Goal: Contribute content

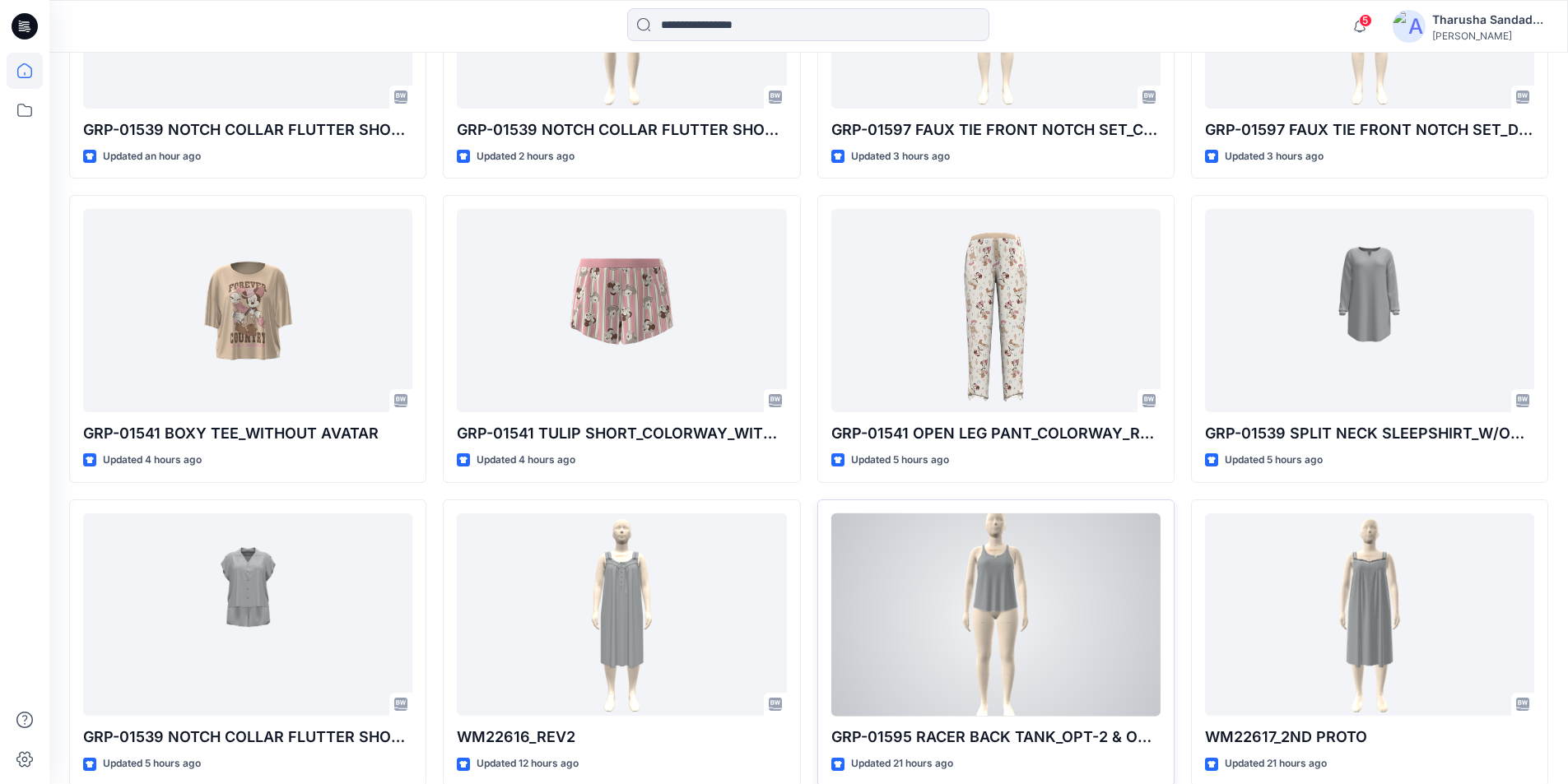
scroll to position [677, 0]
click at [976, 583] on div at bounding box center [996, 616] width 330 height 204
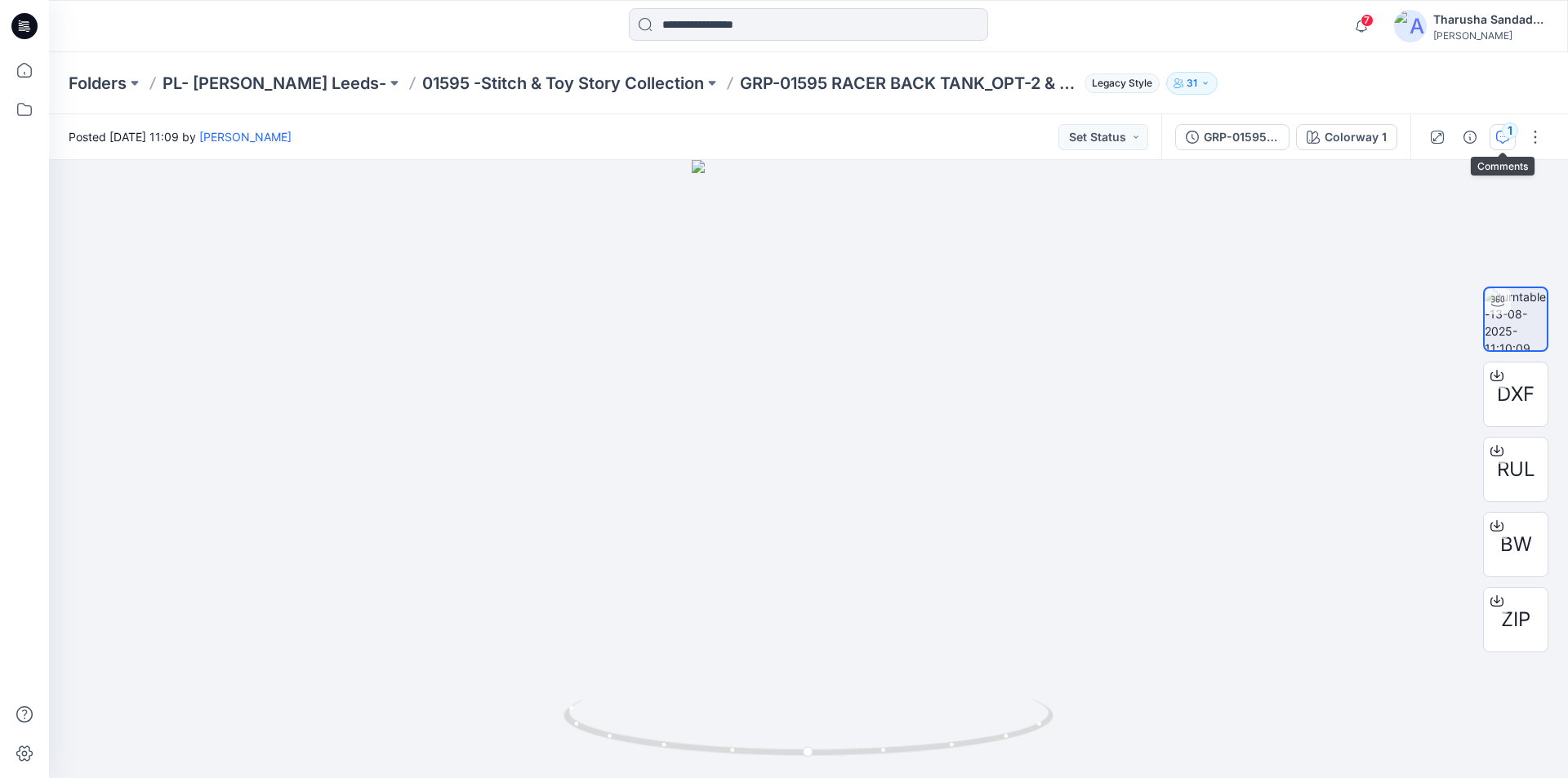
click at [1511, 134] on div "1" at bounding box center [1510, 130] width 17 height 17
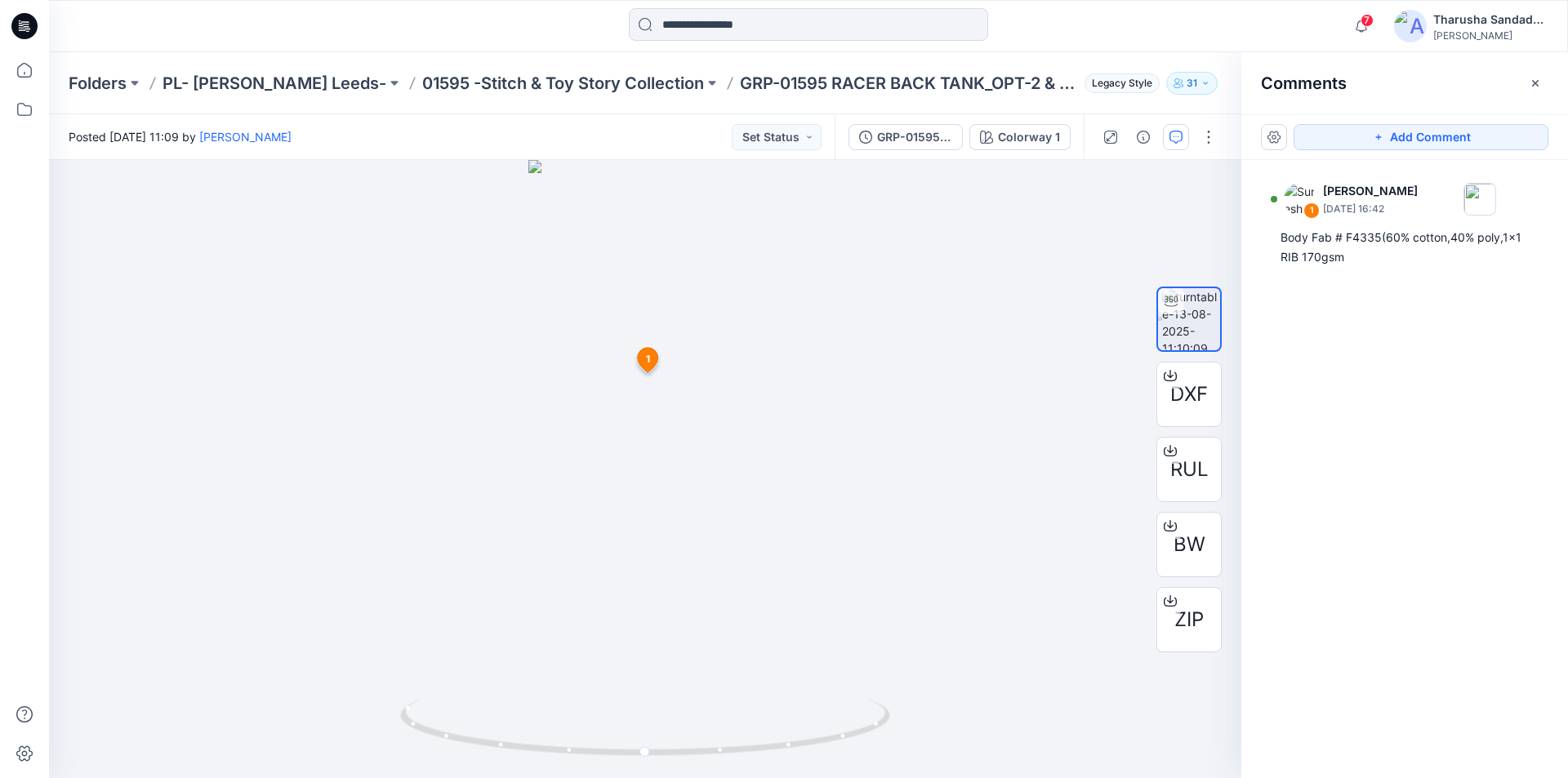
click at [35, 29] on icon at bounding box center [24, 26] width 26 height 26
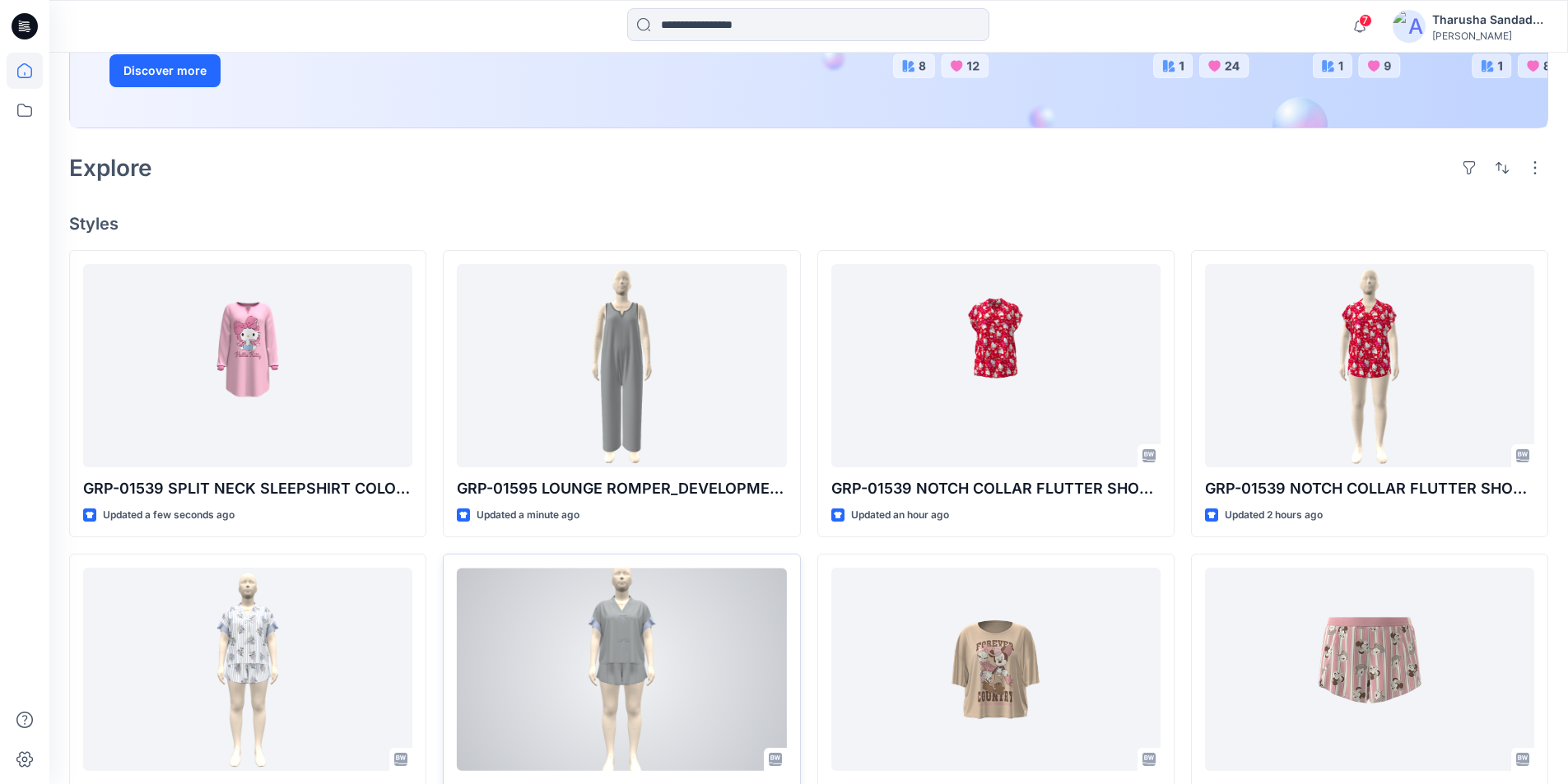
scroll to position [330, 0]
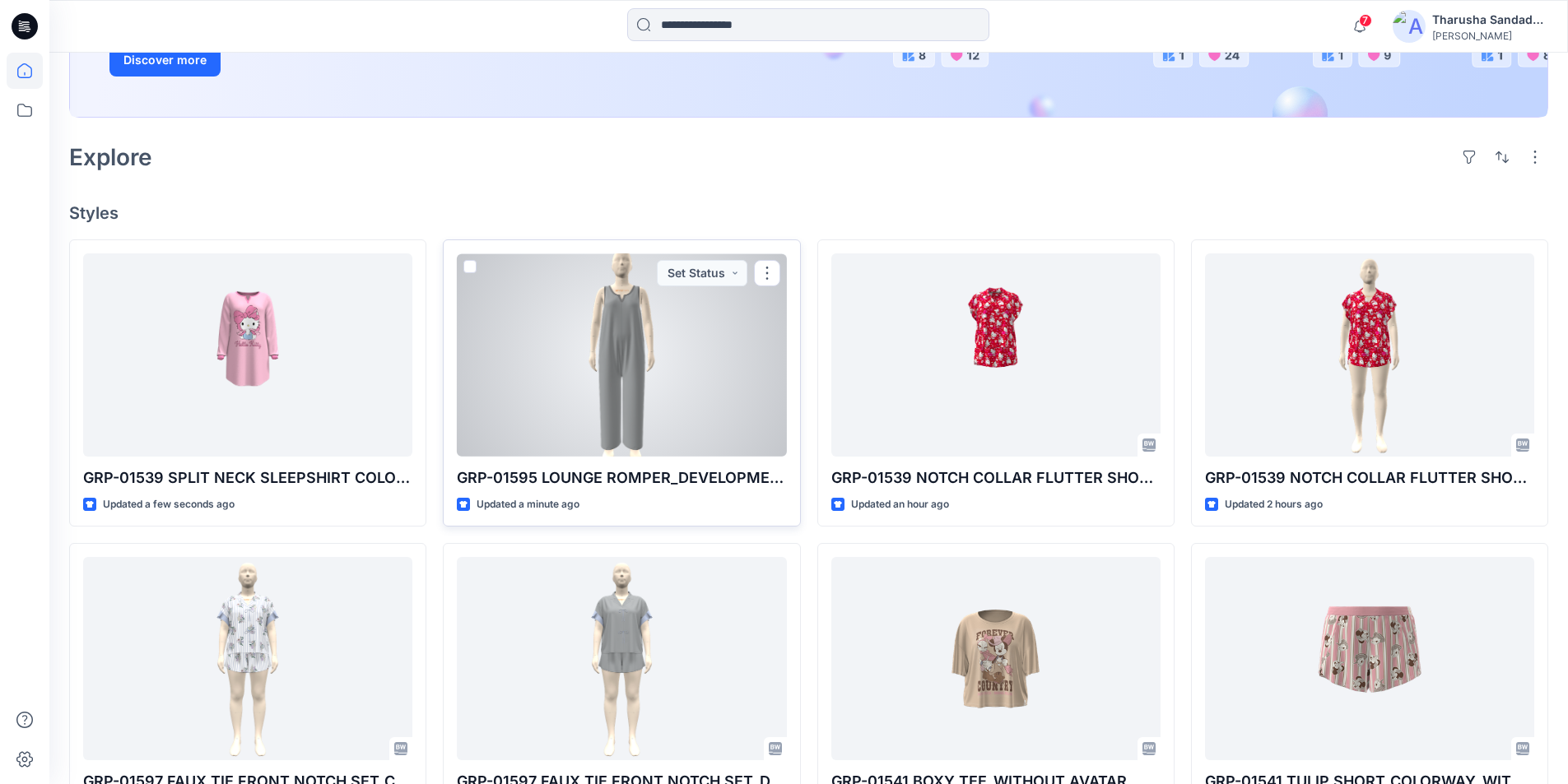
click at [631, 362] on div at bounding box center [621, 355] width 330 height 204
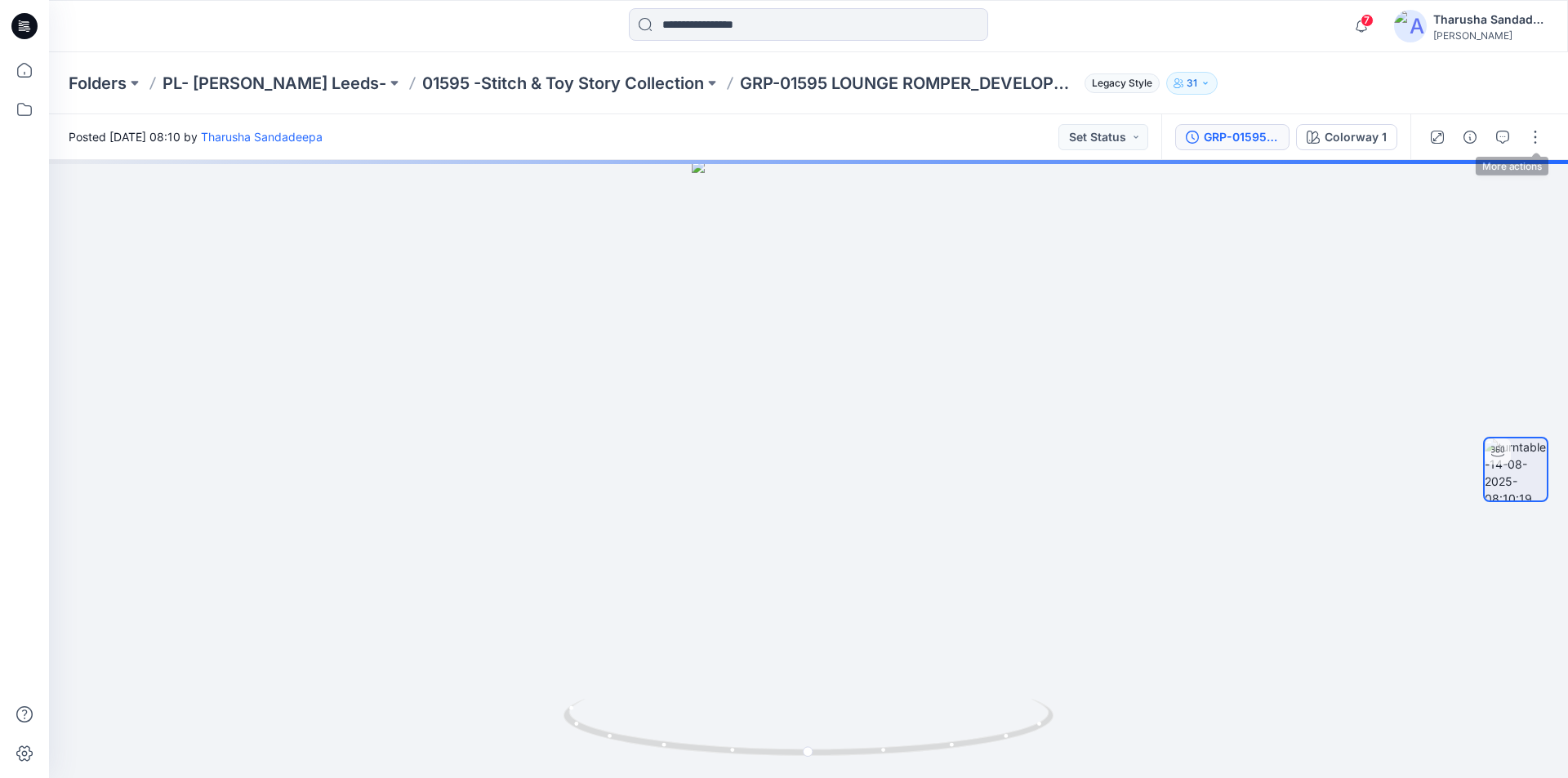
drag, startPoint x: 1531, startPoint y: 136, endPoint x: 1243, endPoint y: 130, distance: 288.1
click at [1531, 135] on button "button" at bounding box center [1535, 137] width 26 height 26
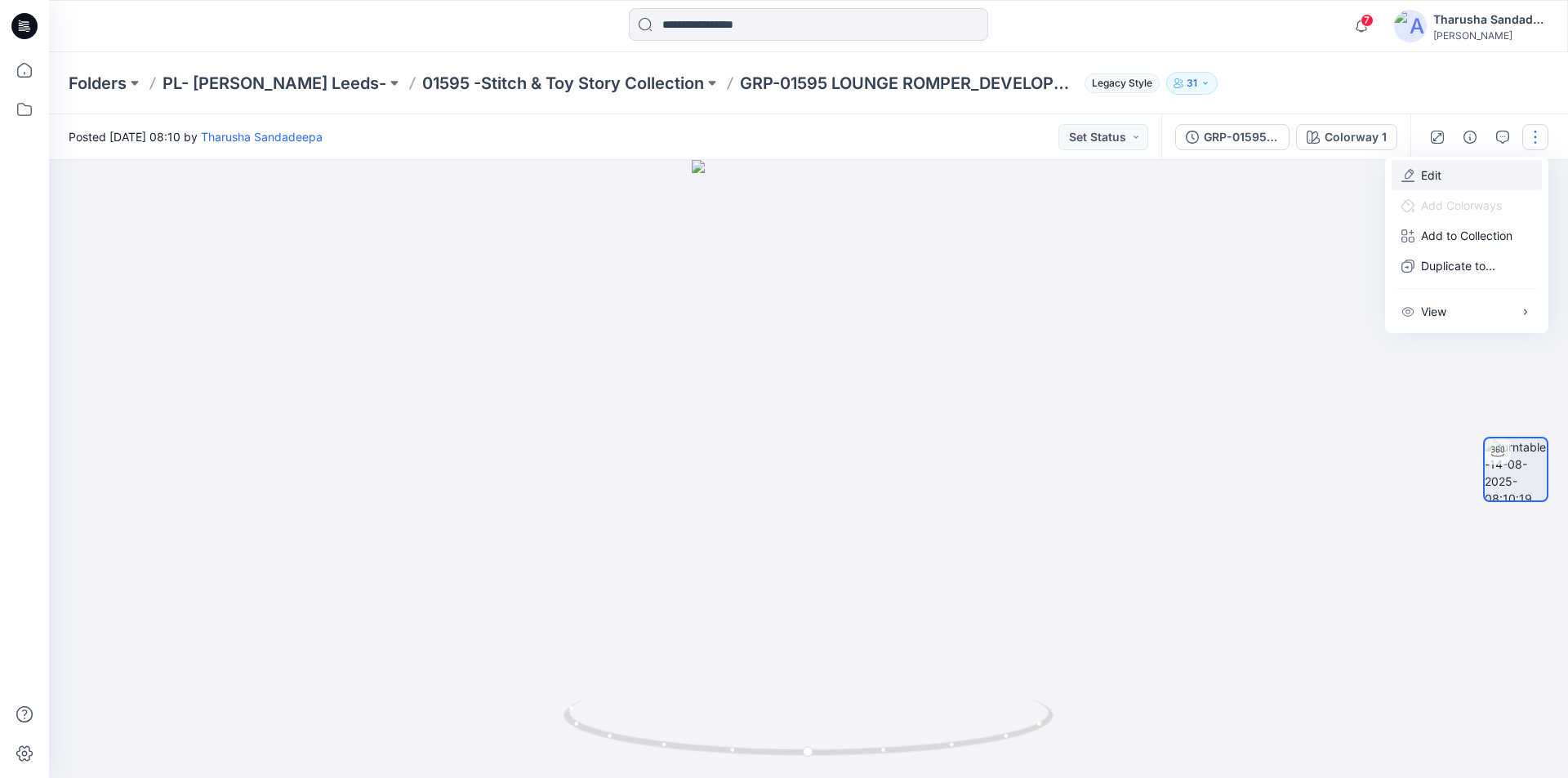
click at [1445, 170] on button "Edit" at bounding box center [1467, 175] width 151 height 30
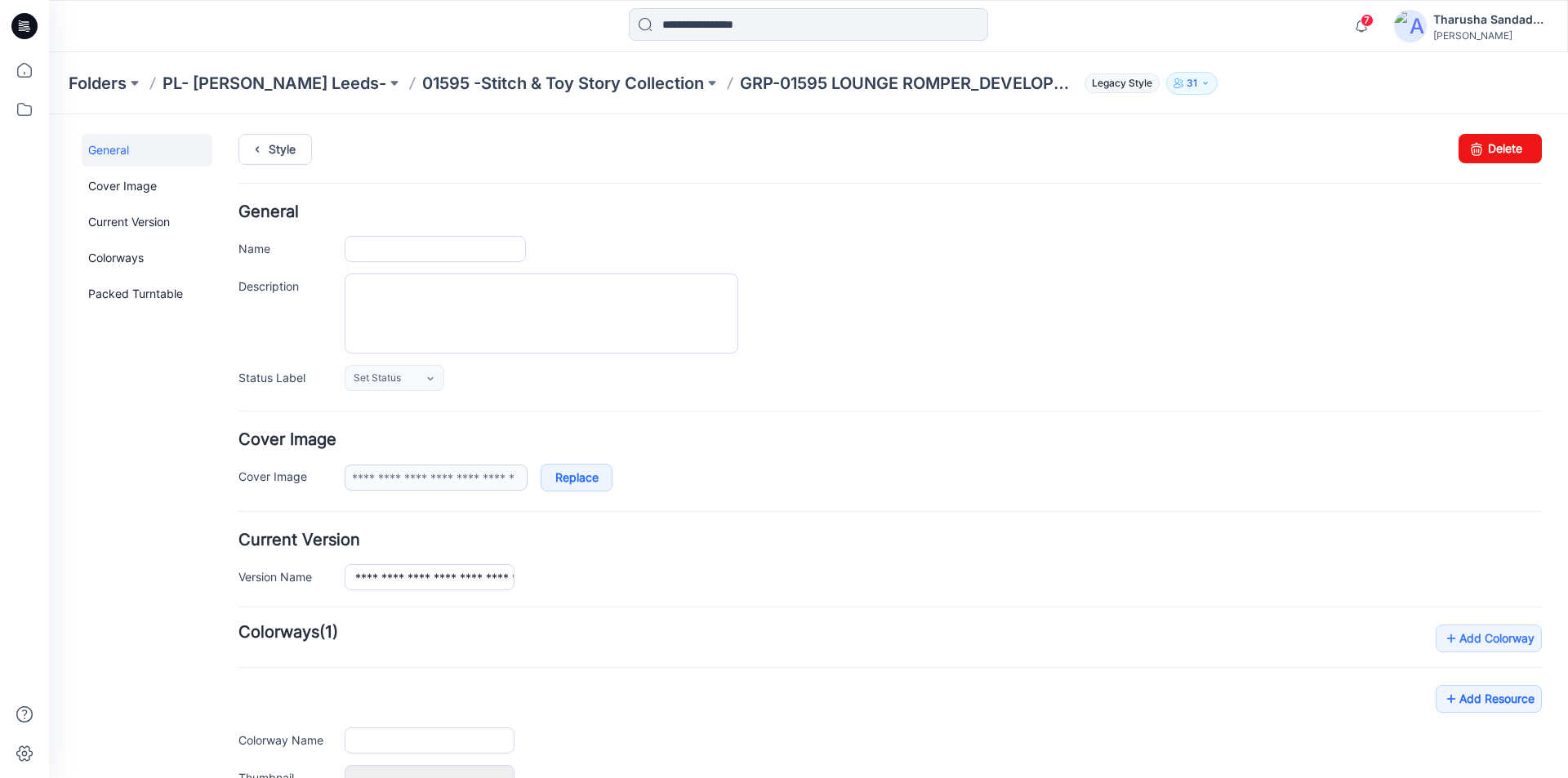
type input "**********"
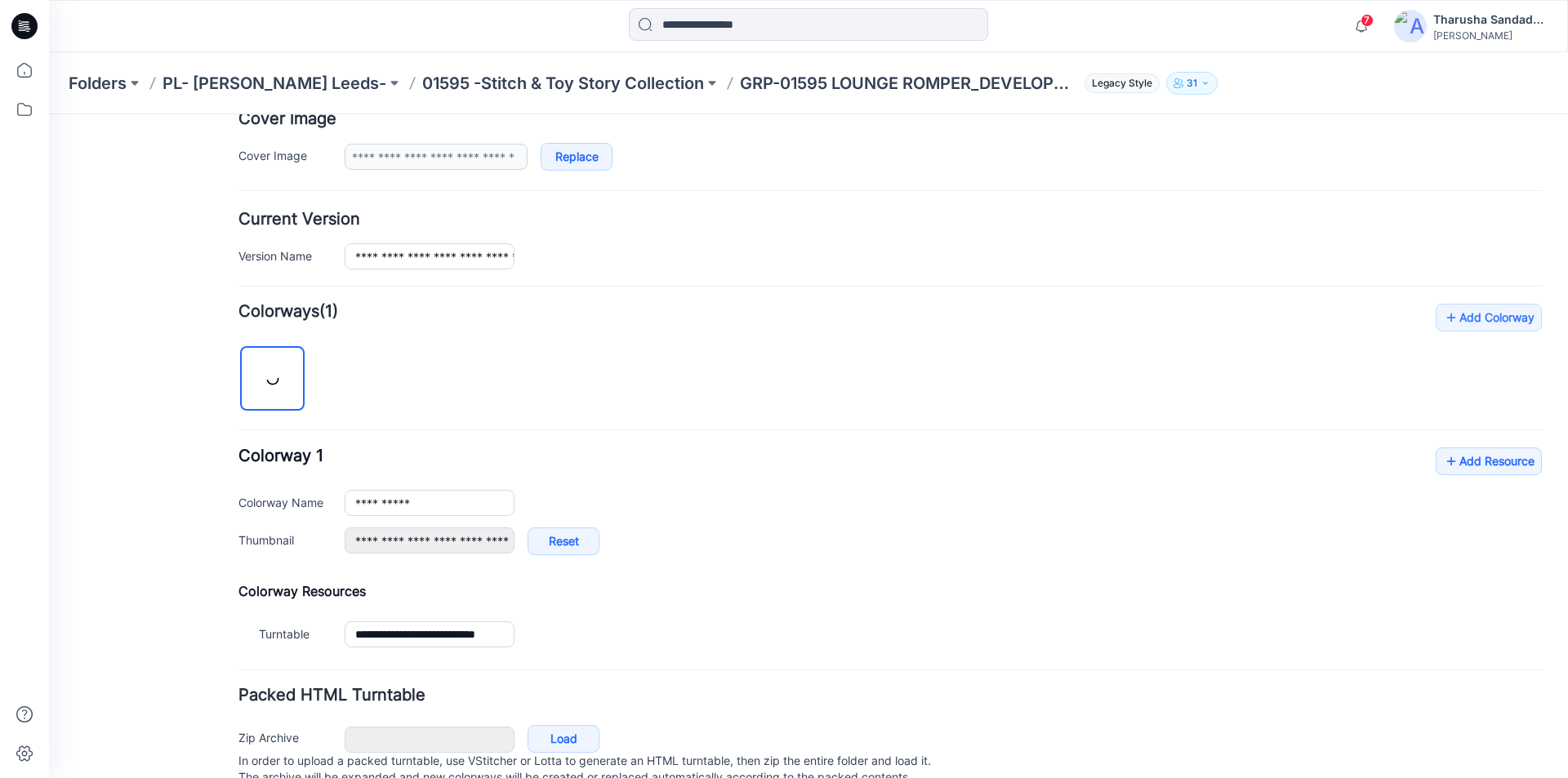
scroll to position [327, 0]
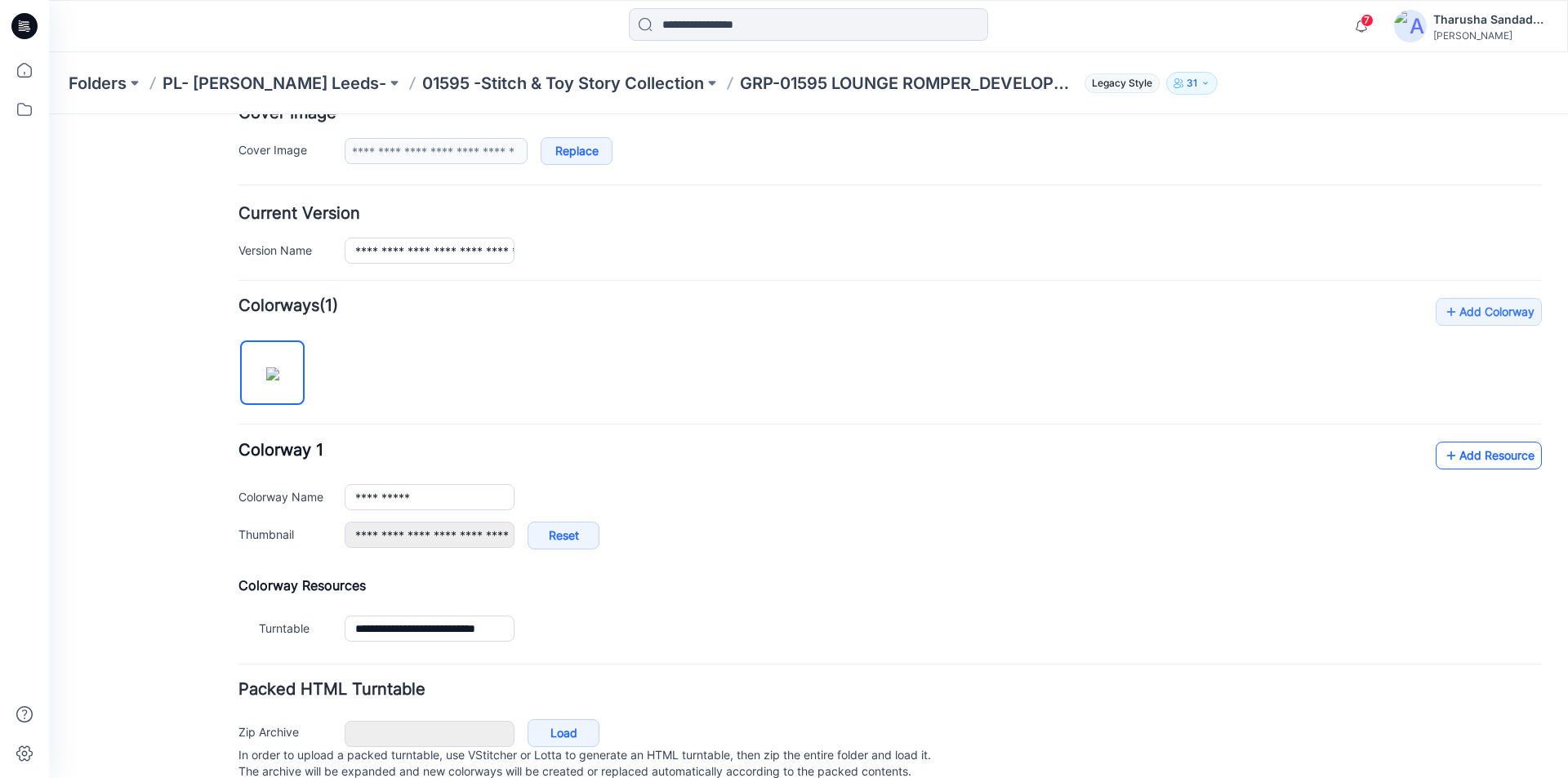
click at [1494, 461] on link "Add Resource" at bounding box center [1489, 456] width 107 height 28
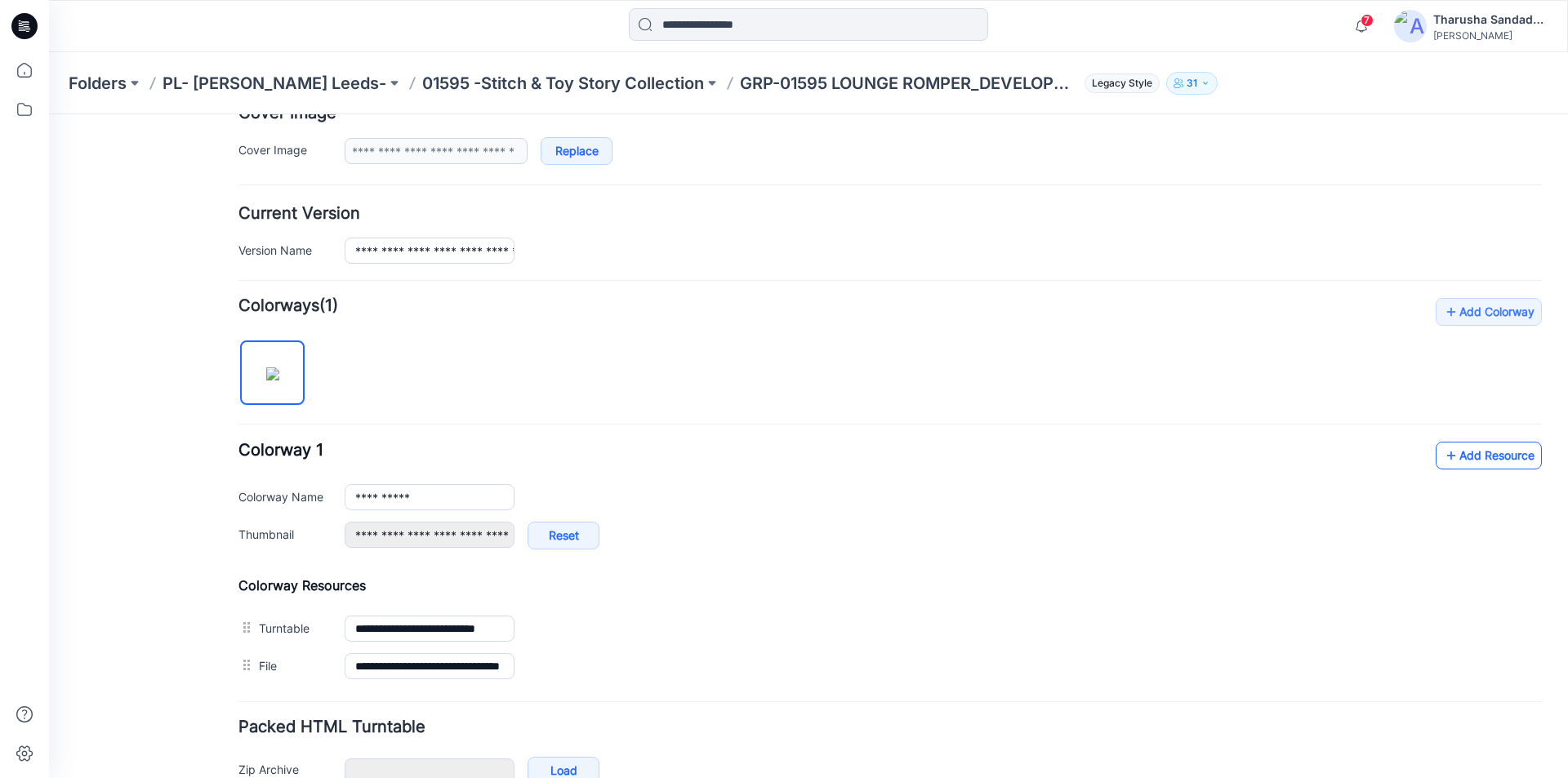
click at [1480, 467] on link "Add Resource" at bounding box center [1489, 456] width 107 height 28
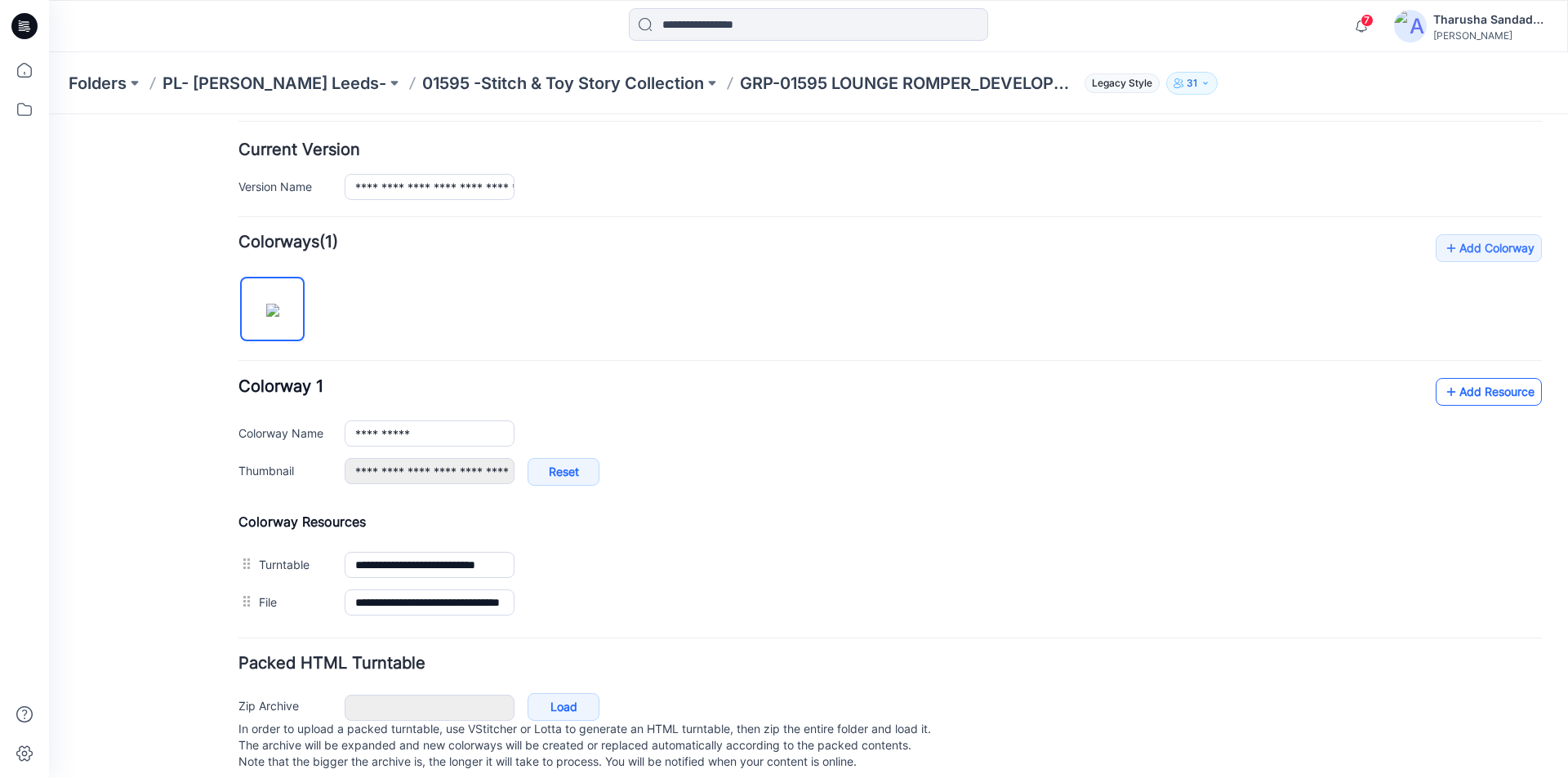
scroll to position [408, 0]
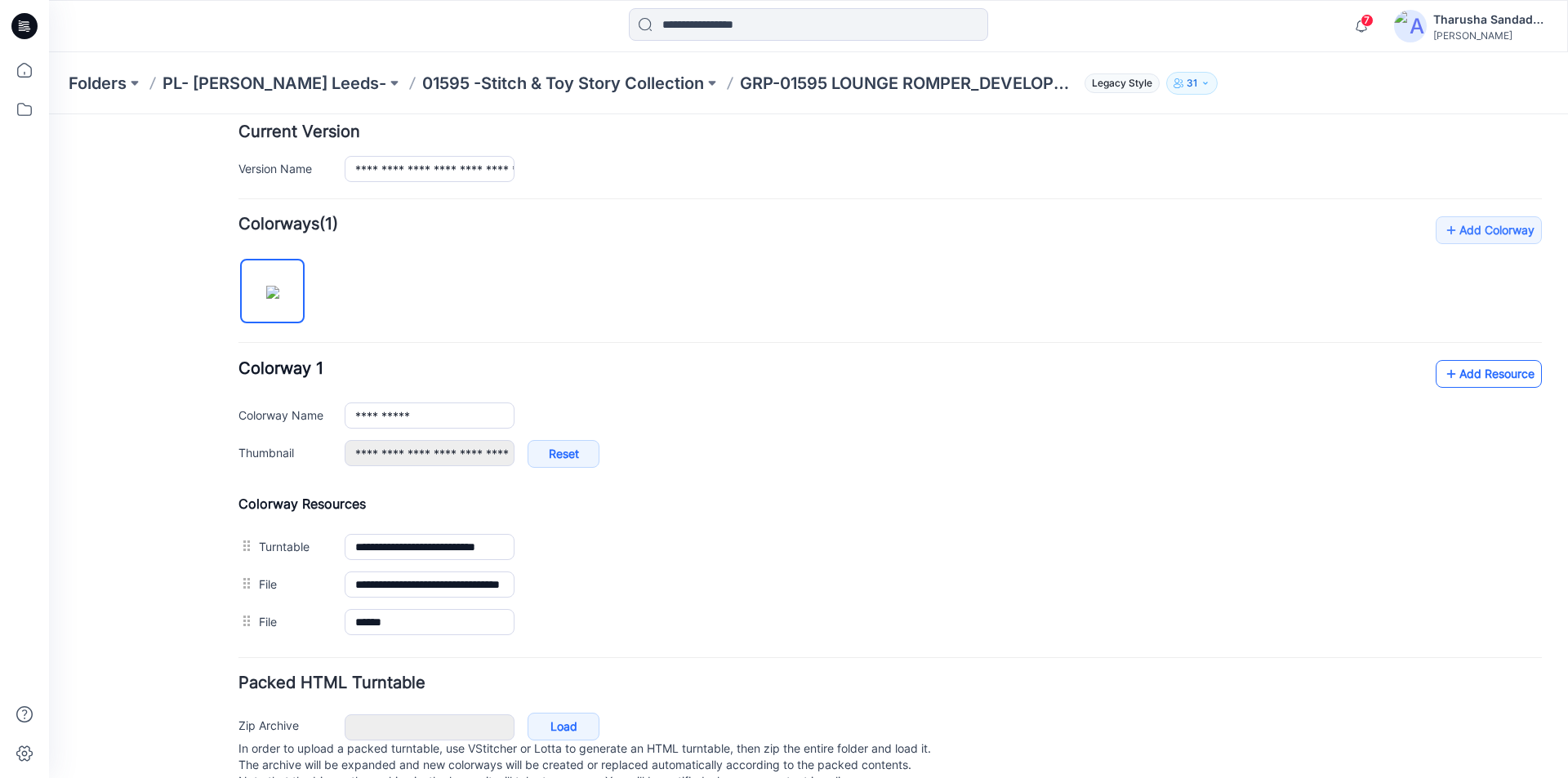
click at [1456, 378] on link "Add Resource" at bounding box center [1489, 374] width 107 height 28
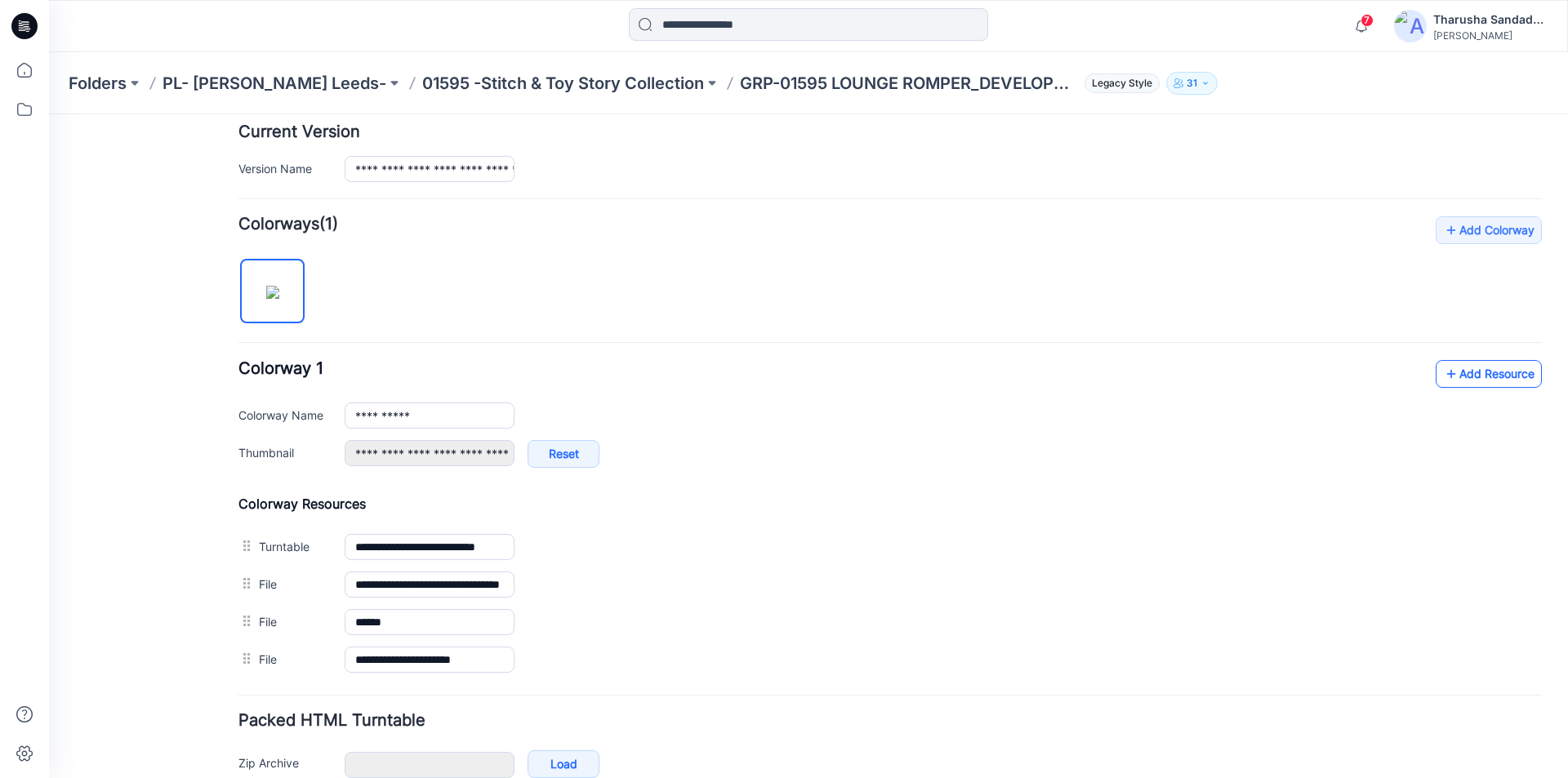
click at [1461, 379] on link "Add Resource" at bounding box center [1489, 374] width 107 height 28
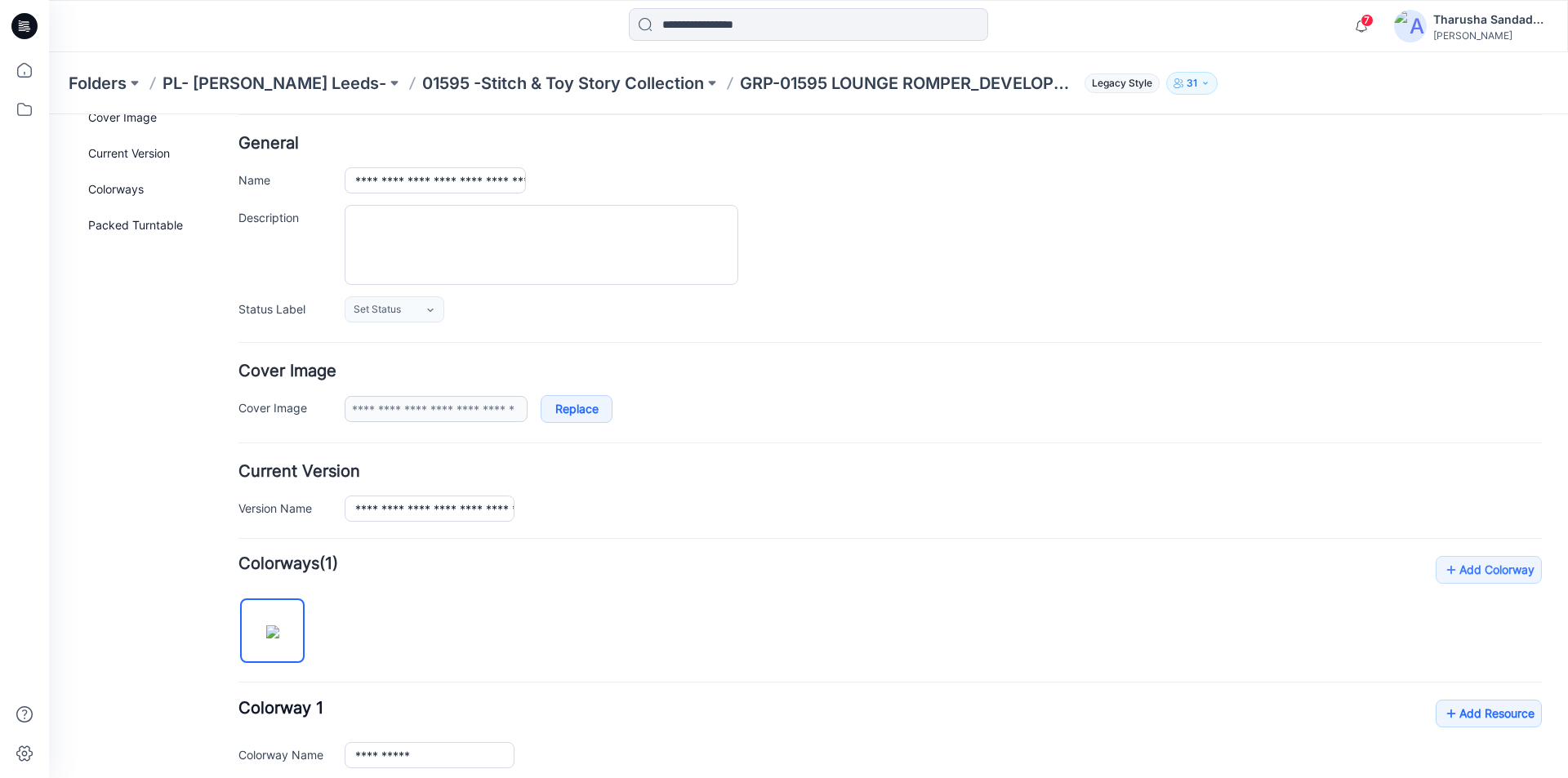
scroll to position [0, 0]
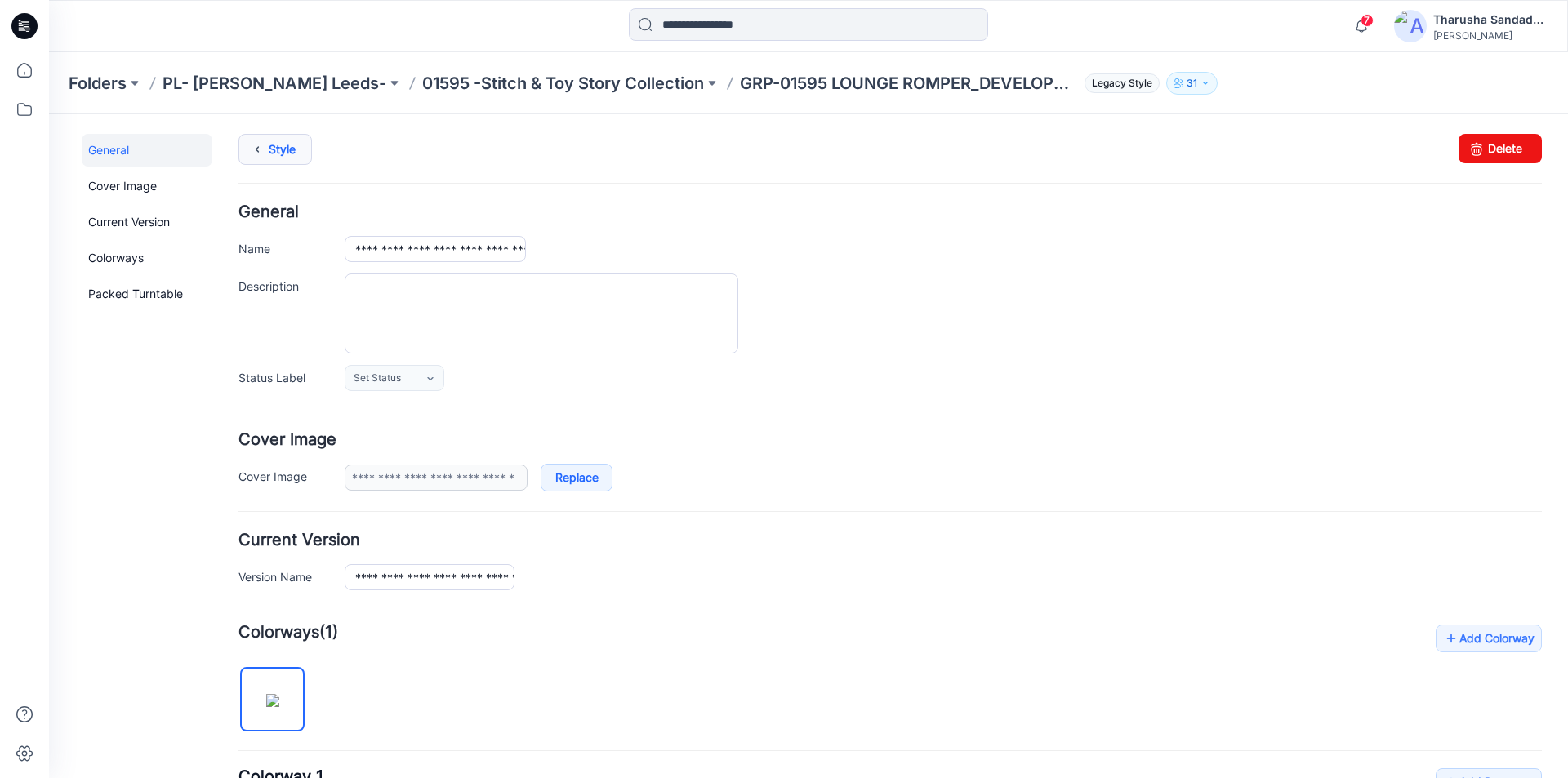
click at [269, 151] on link "Style" at bounding box center [276, 150] width 73 height 31
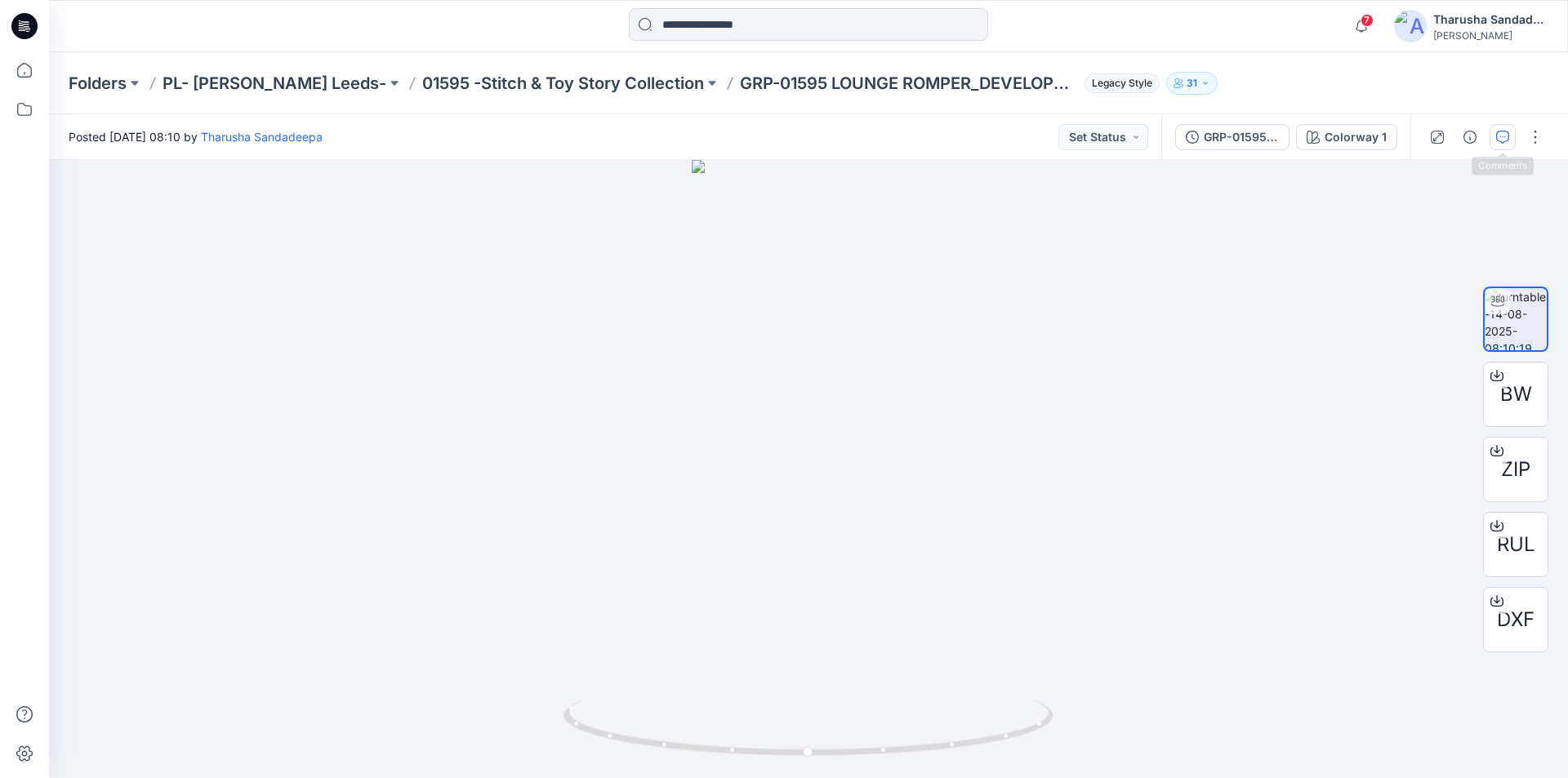
click at [1498, 130] on icon "button" at bounding box center [1503, 137] width 13 height 13
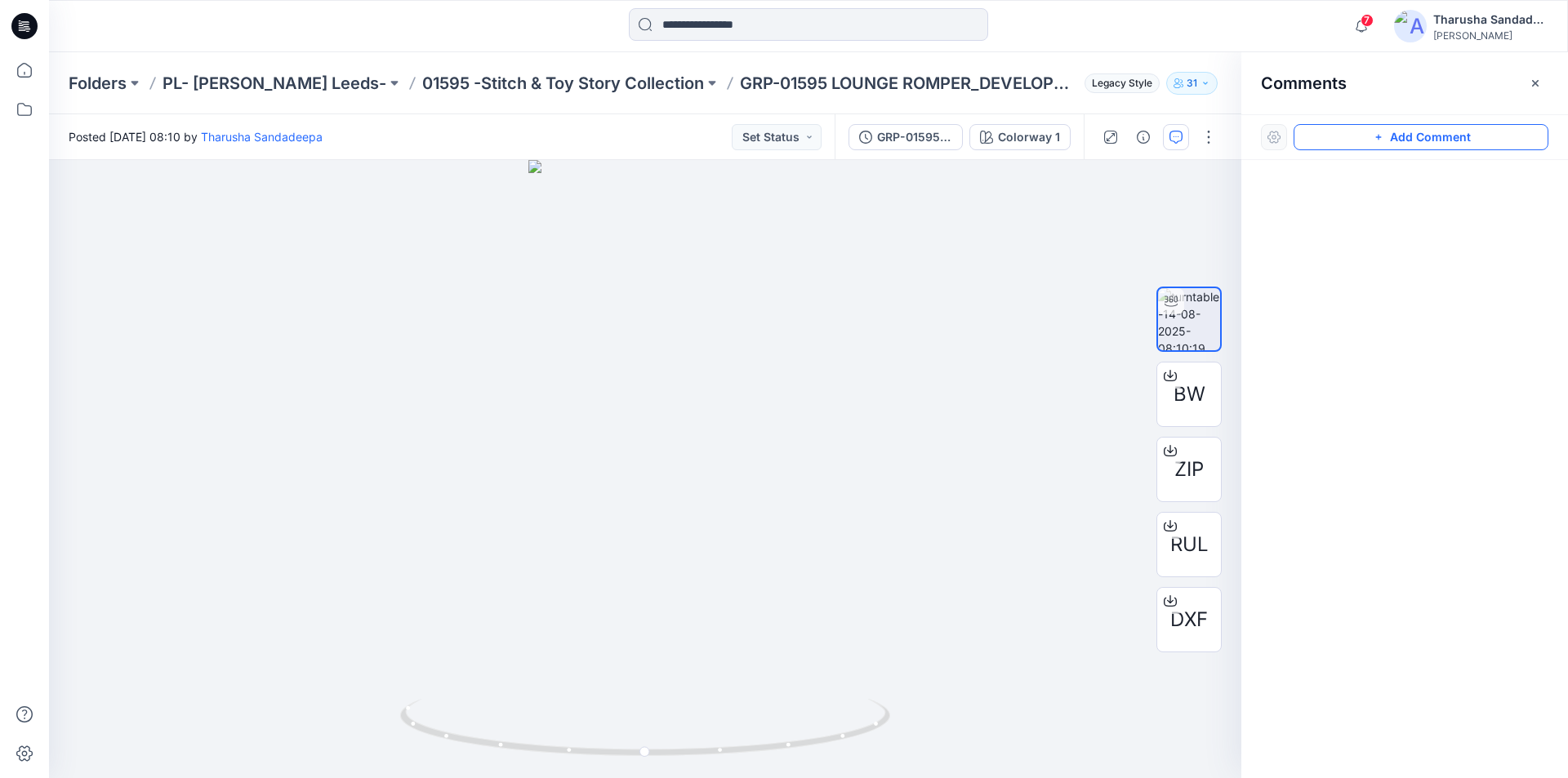
drag, startPoint x: 1430, startPoint y: 137, endPoint x: 723, endPoint y: 395, distance: 752.6
click at [1428, 137] on button "Add Comment" at bounding box center [1420, 137] width 254 height 26
click at [682, 405] on div "1" at bounding box center [645, 468] width 1192 height 618
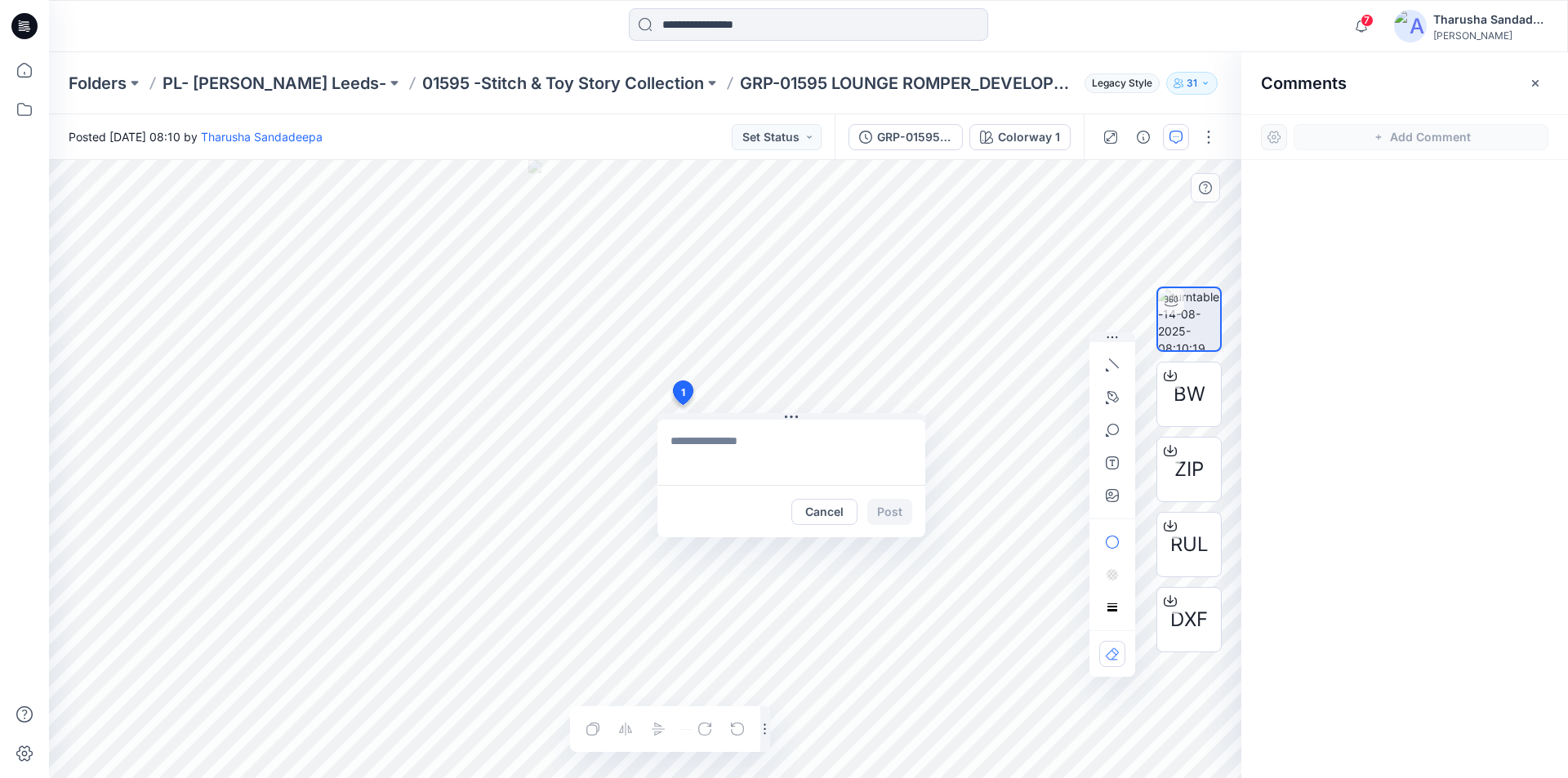
click at [776, 448] on textarea at bounding box center [792, 452] width 268 height 65
paste textarea "*****"
click at [758, 451] on textarea "******" at bounding box center [792, 452] width 268 height 65
paste textarea "**********"
type textarea "**********"
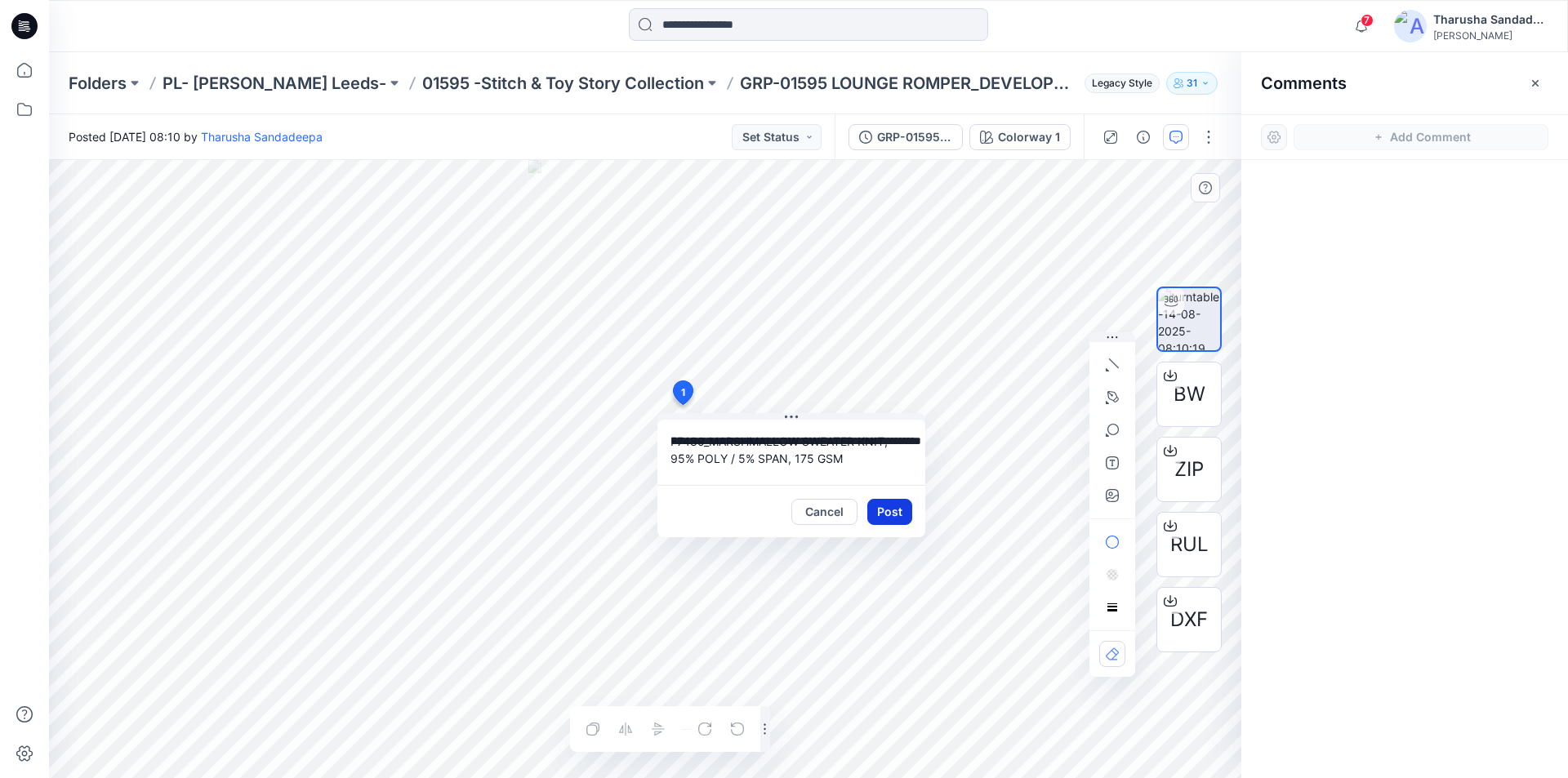
click at [898, 511] on button "Post" at bounding box center [889, 512] width 45 height 26
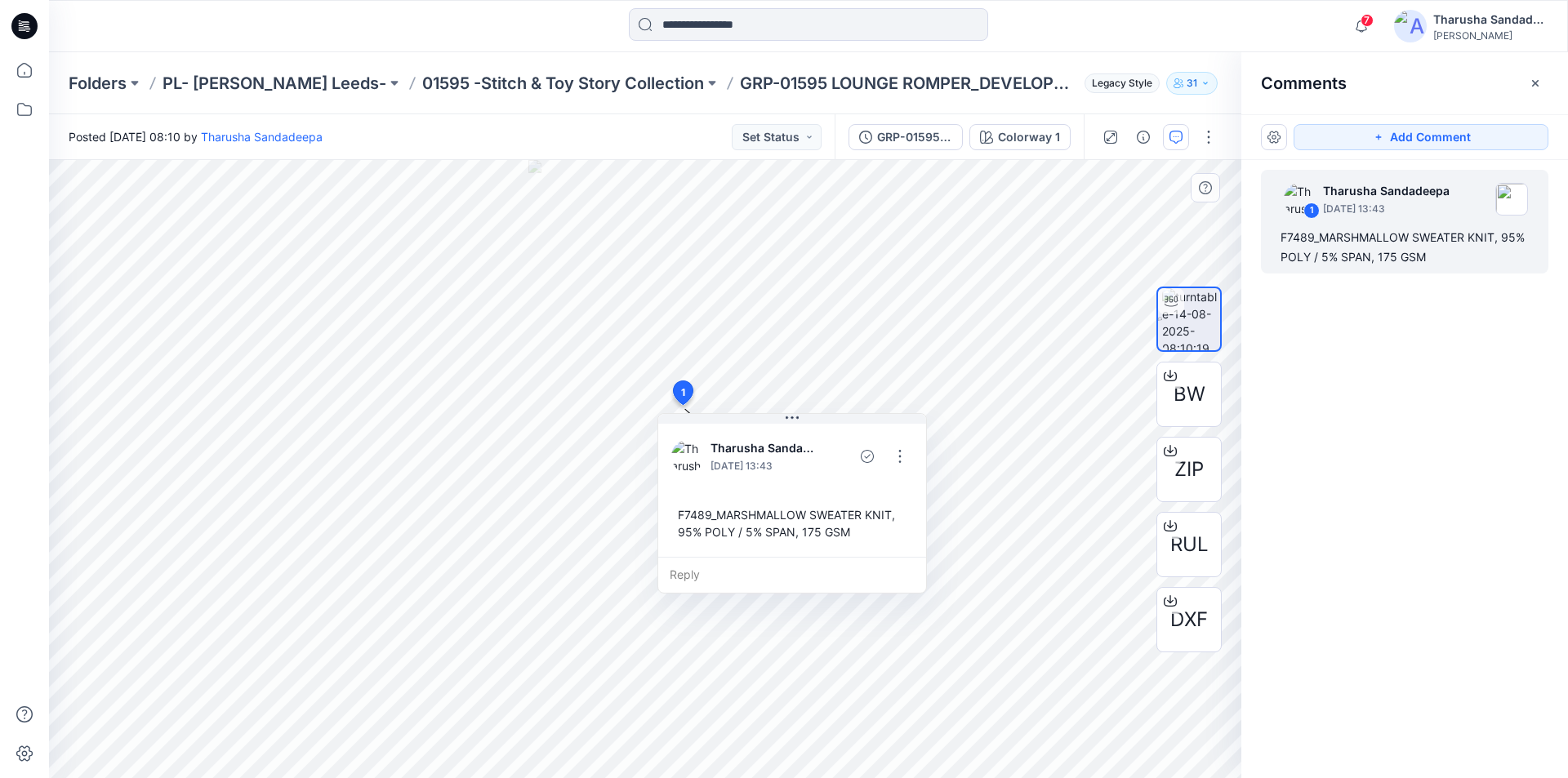
click at [29, 22] on icon at bounding box center [24, 26] width 26 height 26
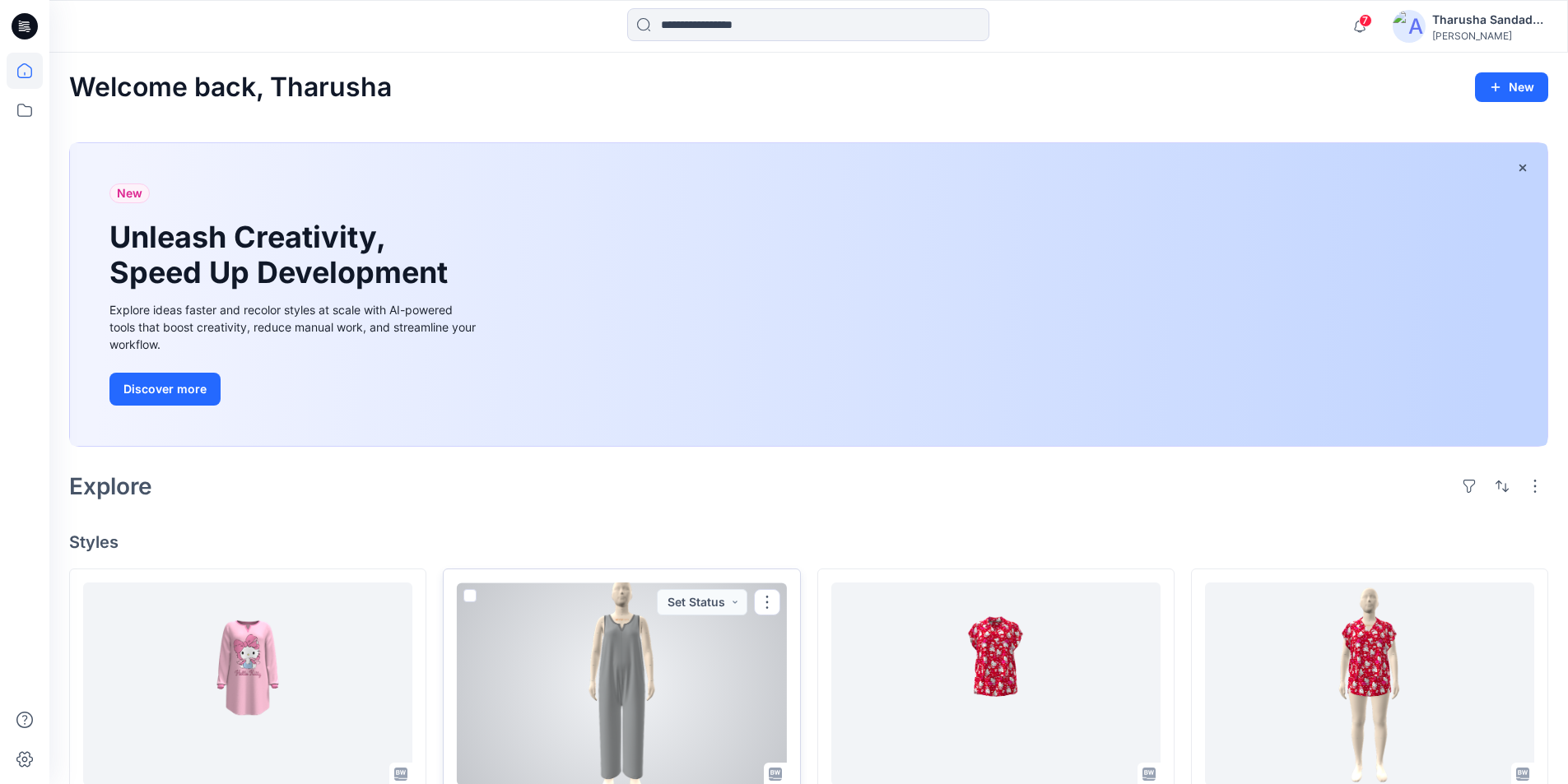
drag, startPoint x: 586, startPoint y: 671, endPoint x: 594, endPoint y: 678, distance: 10.6
click at [587, 672] on div at bounding box center [621, 684] width 330 height 204
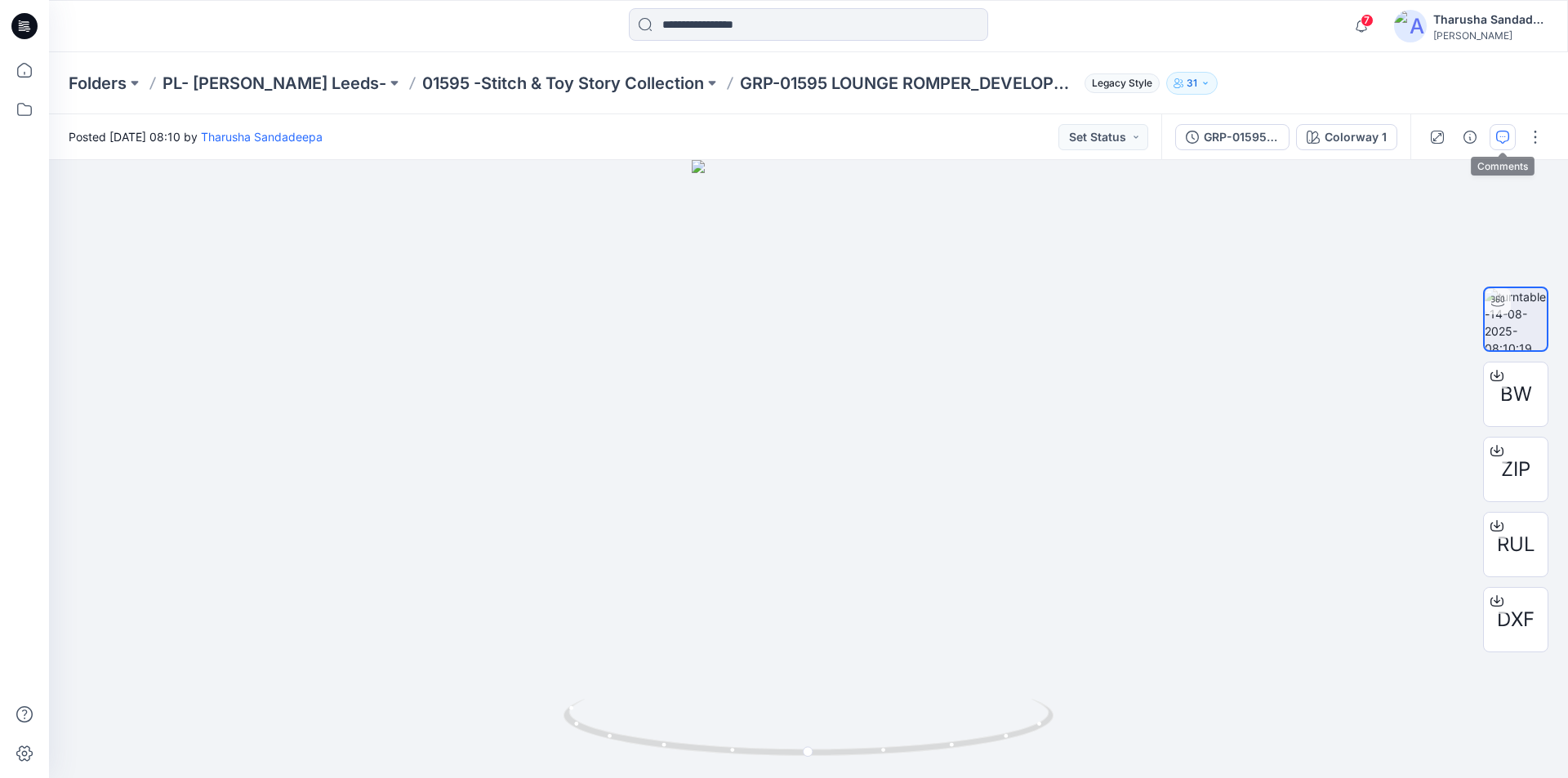
click at [1506, 144] on button "button" at bounding box center [1502, 137] width 26 height 26
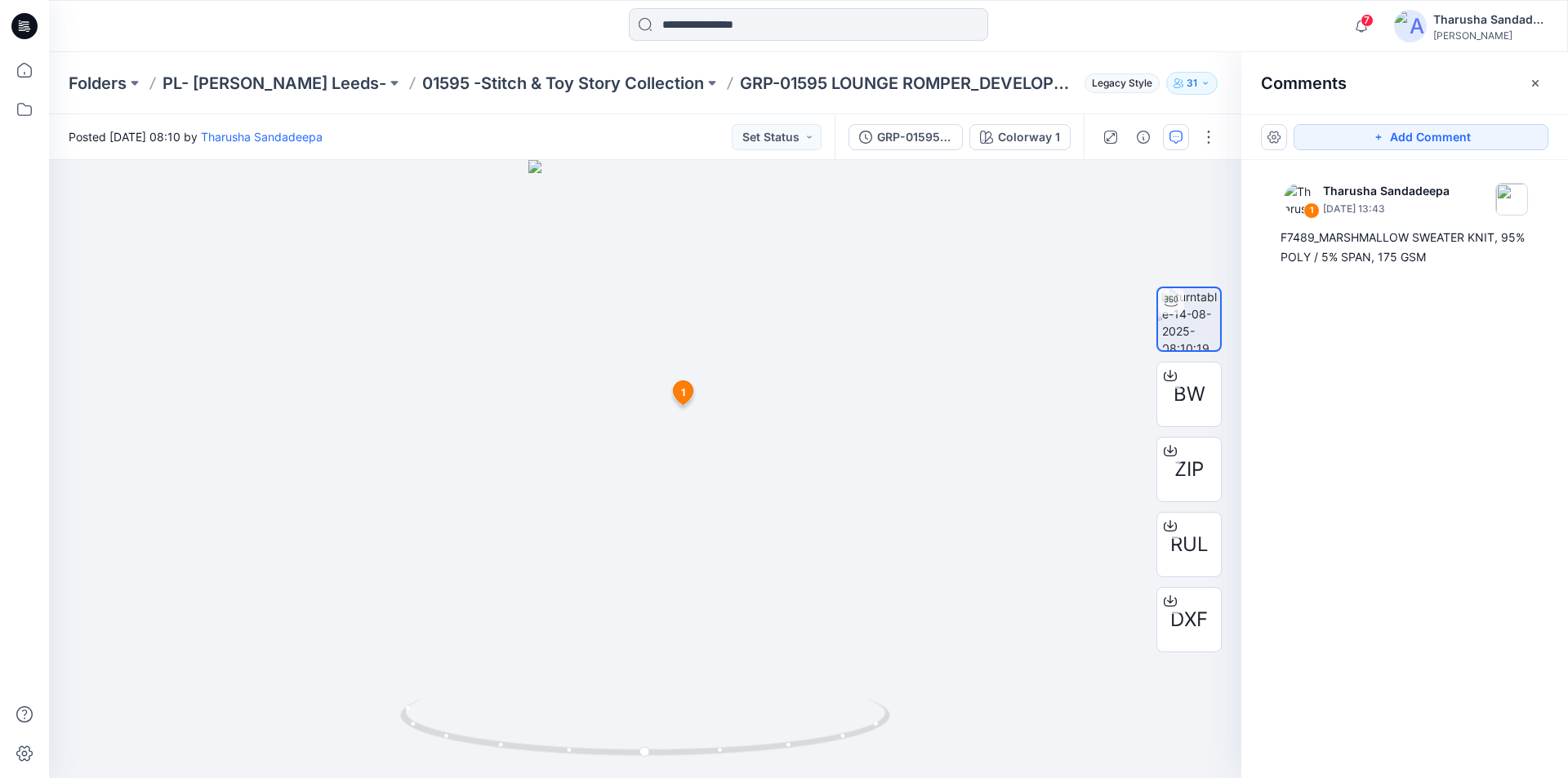
click at [24, 34] on icon at bounding box center [24, 26] width 26 height 26
